Goal: Task Accomplishment & Management: Manage account settings

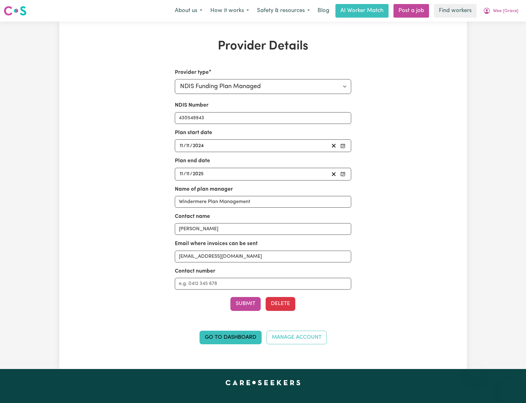
select select "NDIS_FUNDING_PLAN_MANAGED"
click at [508, 7] on button "Wee (Grace)" at bounding box center [500, 10] width 43 height 13
click at [486, 35] on link "Logout" at bounding box center [497, 36] width 49 height 12
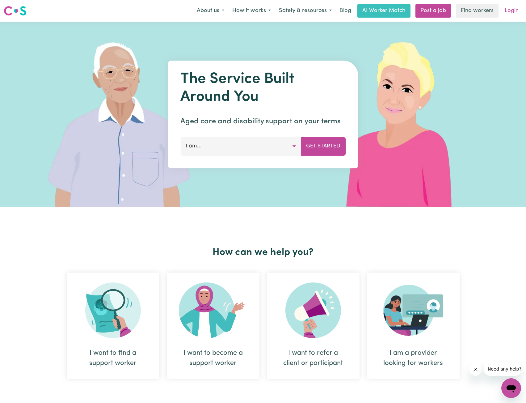
click at [515, 15] on link "Login" at bounding box center [511, 11] width 21 height 14
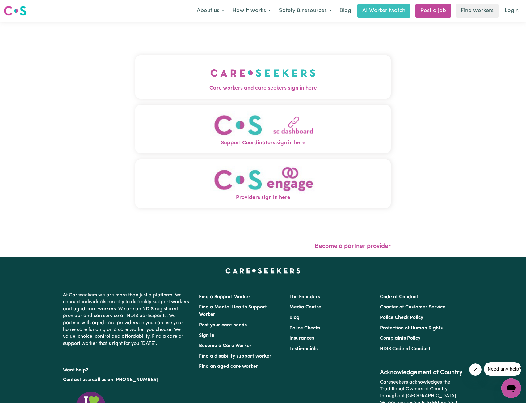
click at [249, 65] on button "Care workers and care seekers sign in here" at bounding box center [263, 76] width 256 height 43
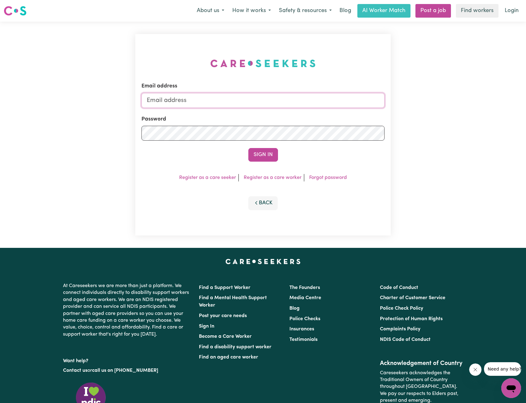
click at [276, 101] on input "Email address" at bounding box center [262, 100] width 243 height 15
drag, startPoint x: 179, startPoint y: 99, endPoint x: 343, endPoint y: 122, distance: 165.3
click at [343, 117] on form "Email address [EMAIL_ADDRESS][PERSON_NAME][DOMAIN_NAME] Password Sign In" at bounding box center [262, 121] width 243 height 79
type input "[EMAIL_ADDRESS][DOMAIN_NAME]"
click at [284, 153] on div "Sign In" at bounding box center [262, 155] width 243 height 14
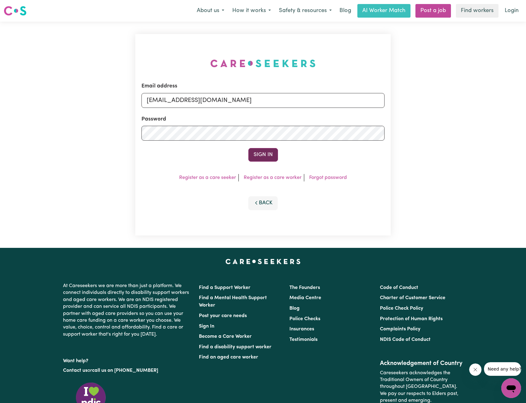
click at [267, 157] on button "Sign In" at bounding box center [263, 155] width 30 height 14
